Goal: Information Seeking & Learning: Learn about a topic

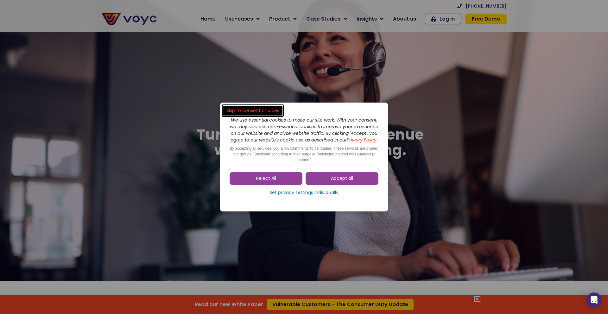
click at [356, 169] on div "We use essential cookies to make our site work. With your consent, we may also …" at bounding box center [304, 140] width 149 height 57
click at [356, 181] on link "Accept all" at bounding box center [342, 178] width 73 height 13
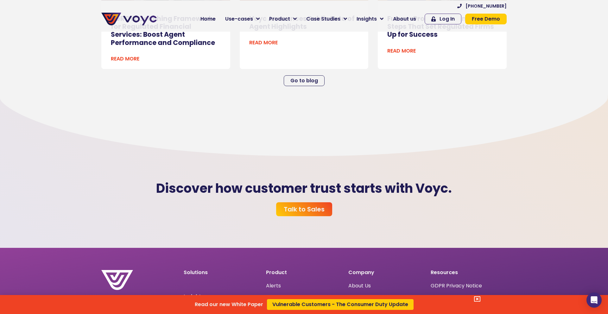
scroll to position [1693, 0]
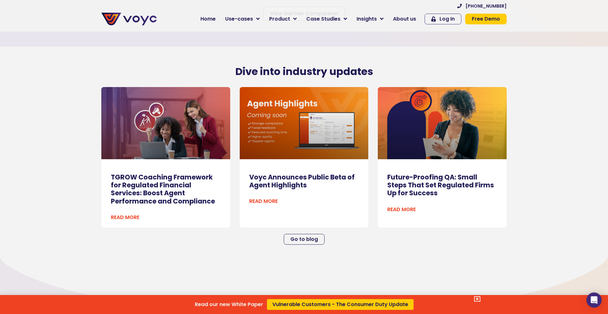
click at [260, 19] on div "Read our new White Paper Vulnerable Customers - The Consumer Duty Update" at bounding box center [304, 157] width 608 height 314
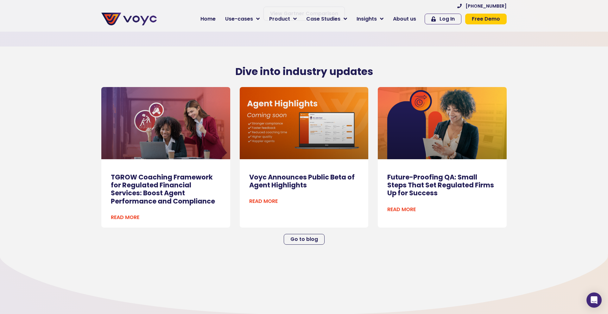
click at [260, 19] on icon at bounding box center [257, 19] width 3 height 6
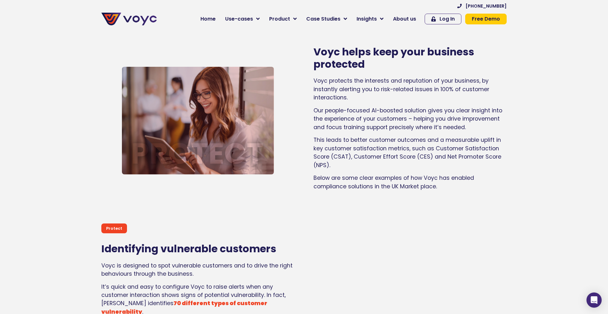
scroll to position [654, 0]
